Goal: Download file/media

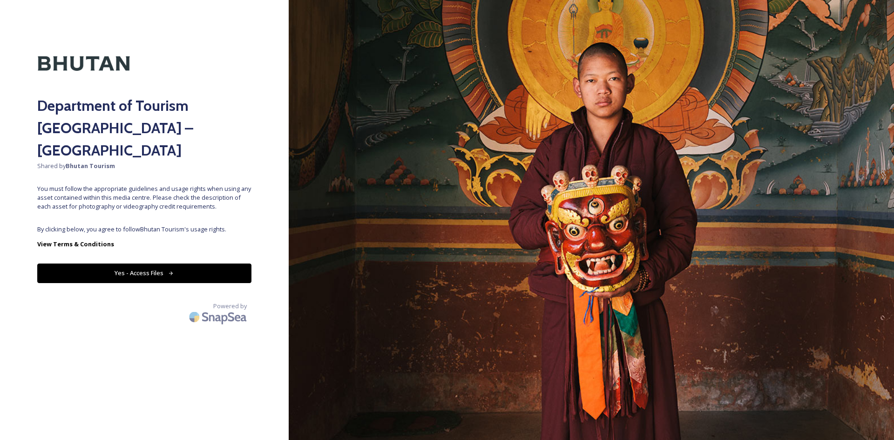
drag, startPoint x: 142, startPoint y: 242, endPoint x: 138, endPoint y: 252, distance: 10.7
click at [138, 263] on button "Yes - Access Files" at bounding box center [144, 272] width 214 height 19
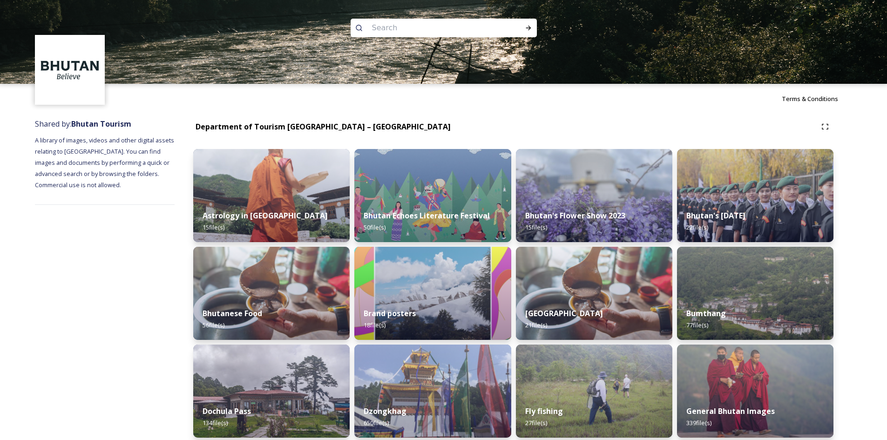
click at [388, 21] on input at bounding box center [431, 28] width 128 height 20
type input "himaklayas"
click at [532, 26] on icon at bounding box center [528, 27] width 7 height 7
click at [389, 27] on span "himaklayas" at bounding box center [387, 28] width 40 height 14
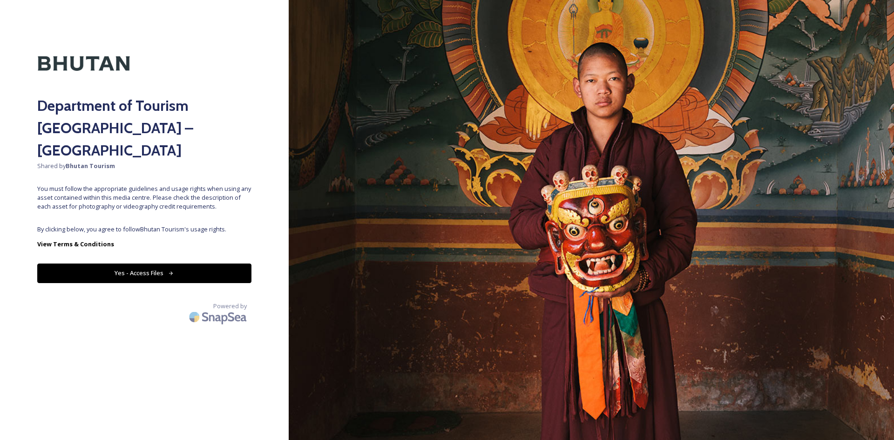
click at [175, 263] on button "Yes - Access Files" at bounding box center [144, 272] width 214 height 19
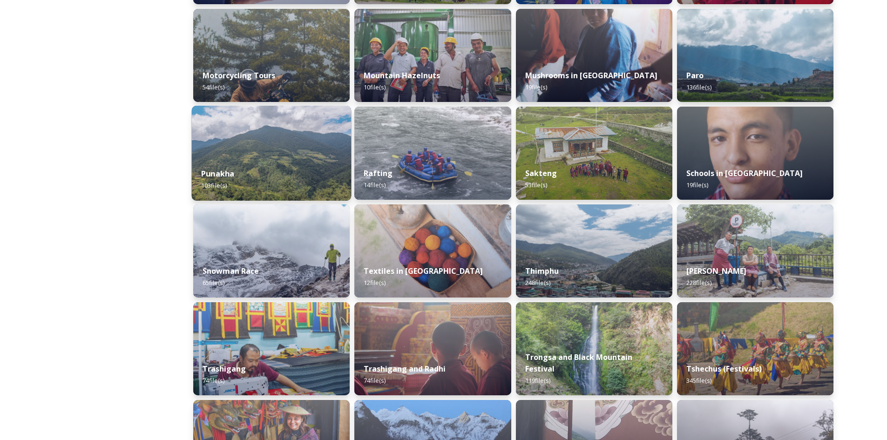
scroll to position [652, 0]
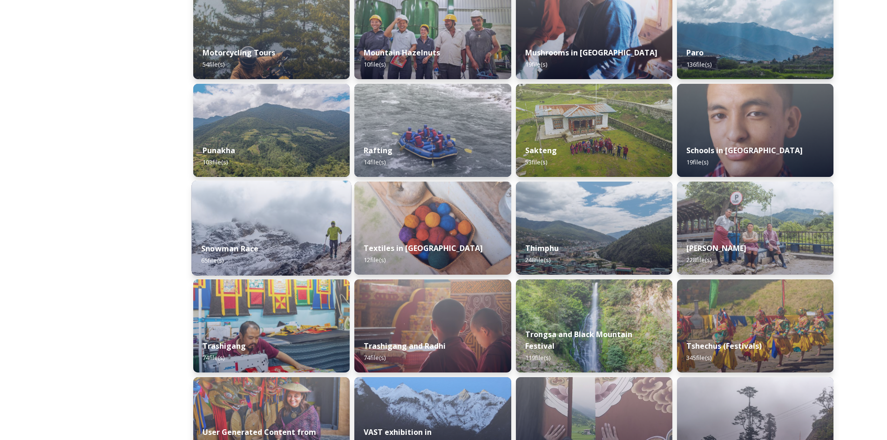
click at [260, 253] on div "Snowman Race 65 file(s)" at bounding box center [272, 254] width 160 height 42
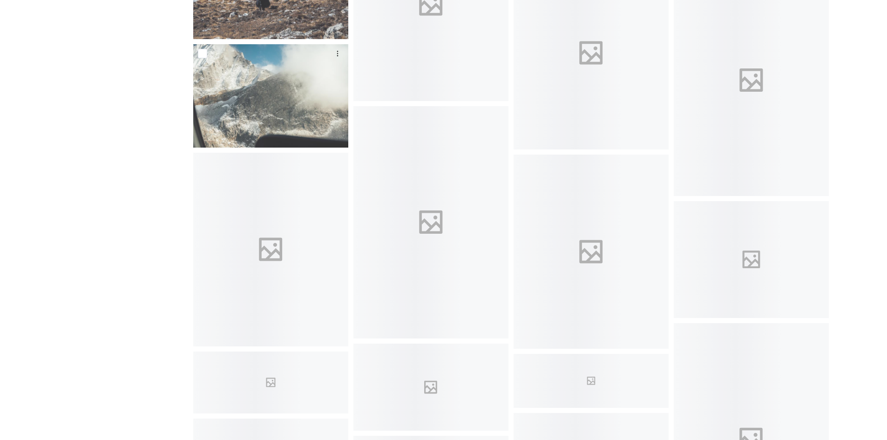
scroll to position [1024, 0]
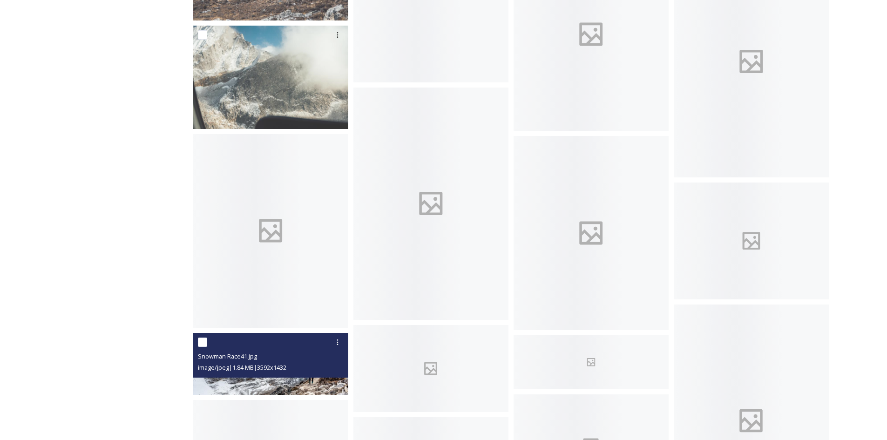
click at [306, 385] on img at bounding box center [270, 364] width 155 height 62
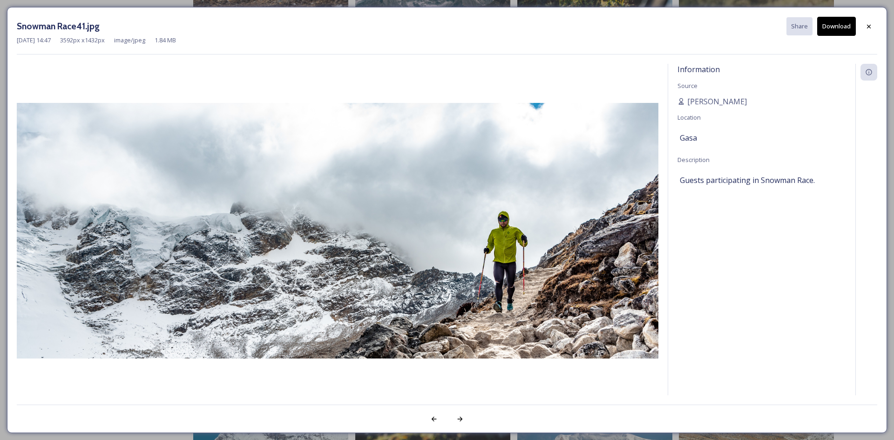
click at [843, 23] on button "Download" at bounding box center [836, 26] width 39 height 19
click at [876, 28] on div at bounding box center [868, 26] width 17 height 17
